Goal: Task Accomplishment & Management: Complete application form

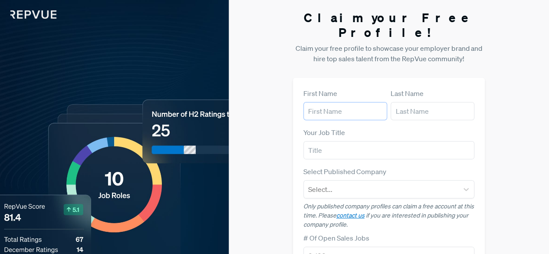
click at [327, 102] on input "text" at bounding box center [345, 111] width 84 height 18
type input "ciaran"
click at [409, 102] on input "text" at bounding box center [432, 111] width 84 height 18
type input "[PERSON_NAME]"
click at [387, 141] on input "text" at bounding box center [388, 150] width 171 height 18
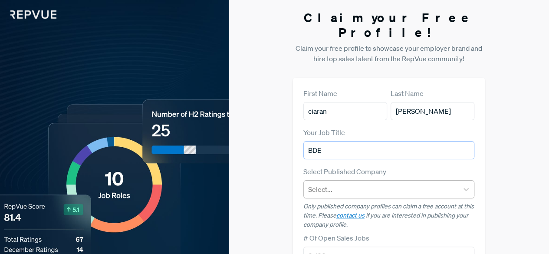
type input "BDE"
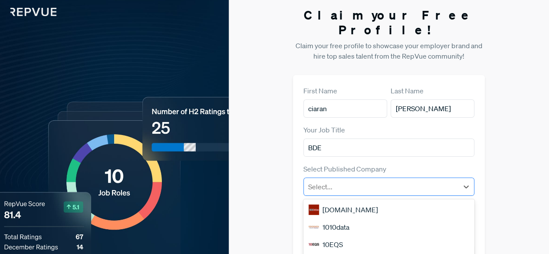
click at [378, 180] on div at bounding box center [381, 186] width 146 height 12
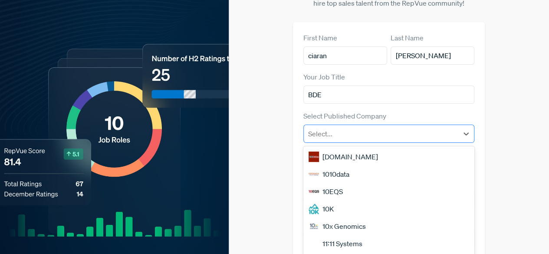
scroll to position [66, 0]
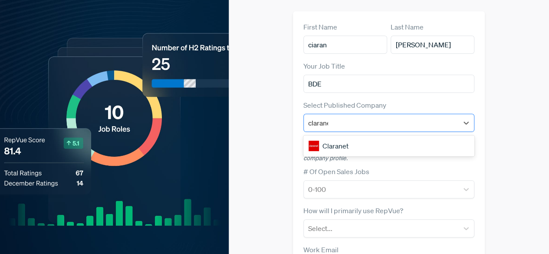
type input "claranet"
click at [367, 137] on div "Claranet" at bounding box center [388, 145] width 171 height 17
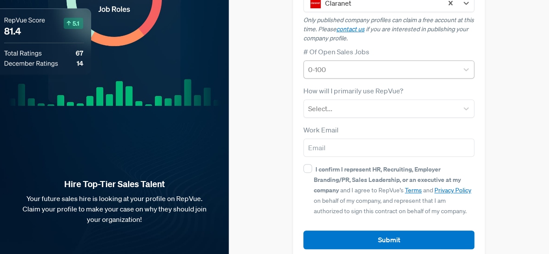
scroll to position [186, 0]
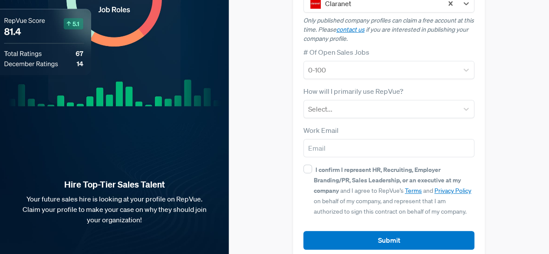
click at [311, 164] on div "I confirm I represent HR, Recruiting, Employer Branding/PR, Sales Leadership, o…" at bounding box center [388, 190] width 171 height 52
click at [306, 164] on input "I confirm I represent HR, Recruiting, Employer Branding/PR, Sales Leadership, o…" at bounding box center [307, 168] width 9 height 9
checkbox input "true"
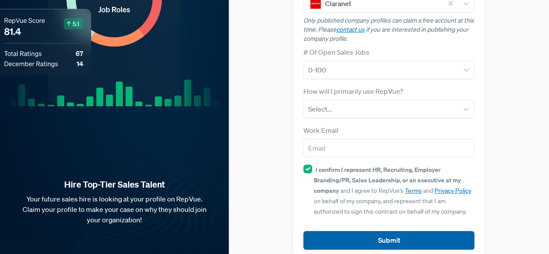
click at [339, 231] on button "Submit" at bounding box center [388, 240] width 171 height 19
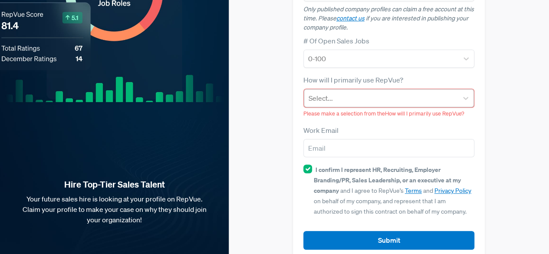
click at [347, 92] on div at bounding box center [380, 98] width 145 height 12
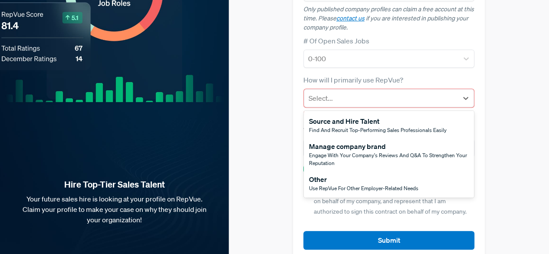
click at [336, 174] on div "Other" at bounding box center [363, 179] width 109 height 10
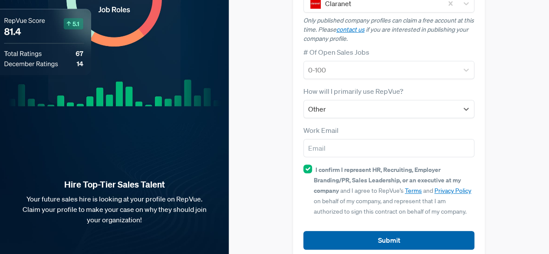
click at [357, 231] on button "Submit" at bounding box center [388, 240] width 171 height 19
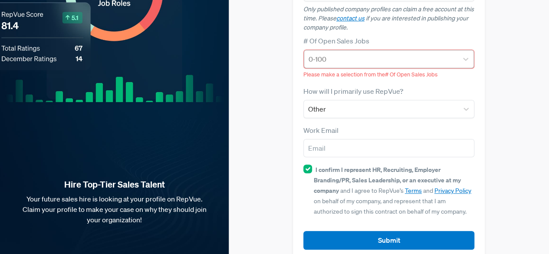
click at [355, 53] on div at bounding box center [380, 59] width 145 height 12
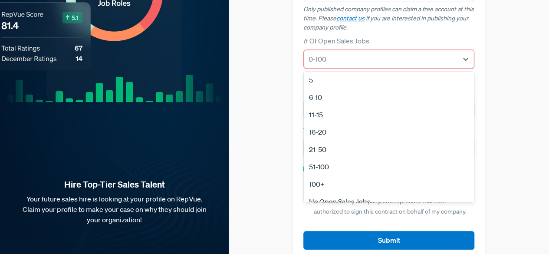
scroll to position [69, 0]
click at [328, 143] on div "21-50" at bounding box center [389, 151] width 170 height 17
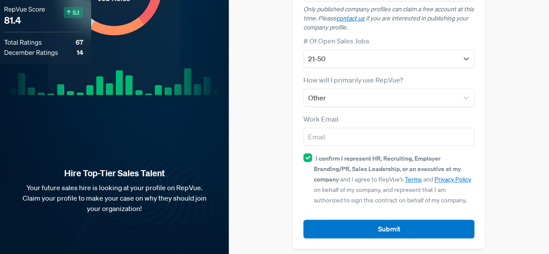
scroll to position [186, 0]
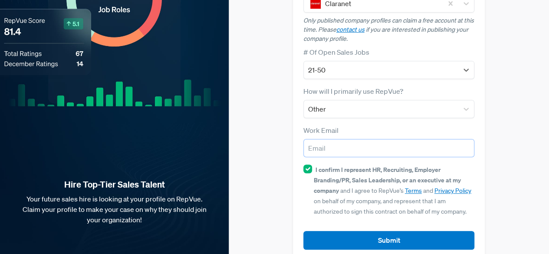
click at [344, 139] on input "email" at bounding box center [388, 148] width 171 height 18
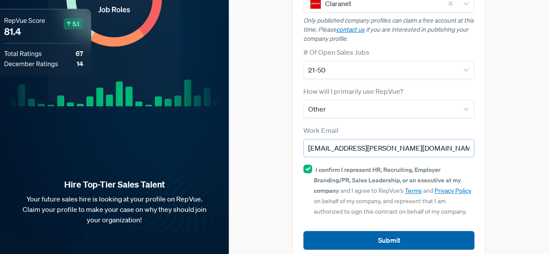
type input "[EMAIL_ADDRESS][PERSON_NAME][DOMAIN_NAME]"
click at [369, 232] on button "Submit" at bounding box center [388, 240] width 171 height 19
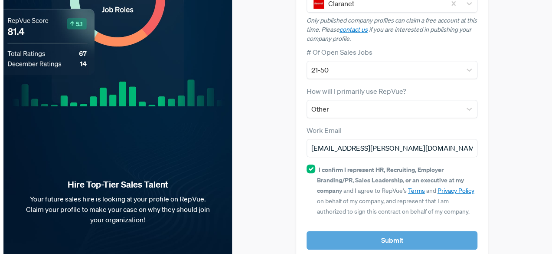
scroll to position [0, 0]
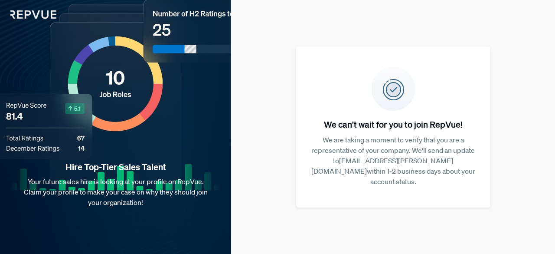
click at [288, 109] on div "We can't wait for you to join RepVue! We are taking a moment to verify that you…" at bounding box center [393, 127] width 324 height 254
click at [434, 171] on p "We are taking a moment to verify that you are a representative of your company.…" at bounding box center [393, 160] width 167 height 52
click at [174, 118] on div "Hire Top-Tier Sales Talent Your future sales hire is looking at your profile on…" at bounding box center [115, 127] width 231 height 254
